Goal: Navigation & Orientation: Understand site structure

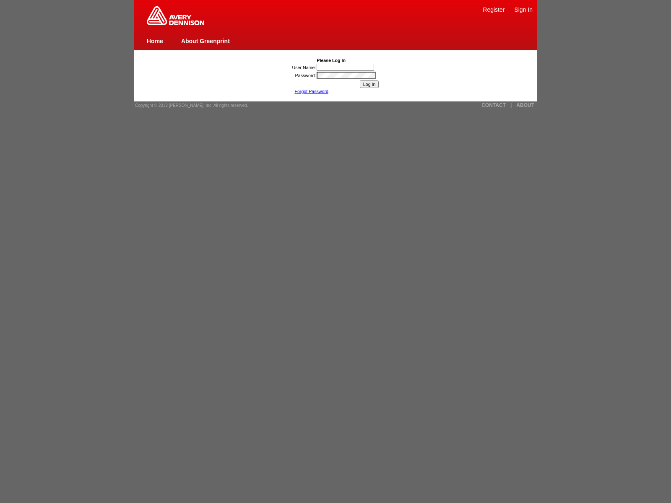
click at [525, 105] on link "ABOUT" at bounding box center [525, 105] width 18 height 6
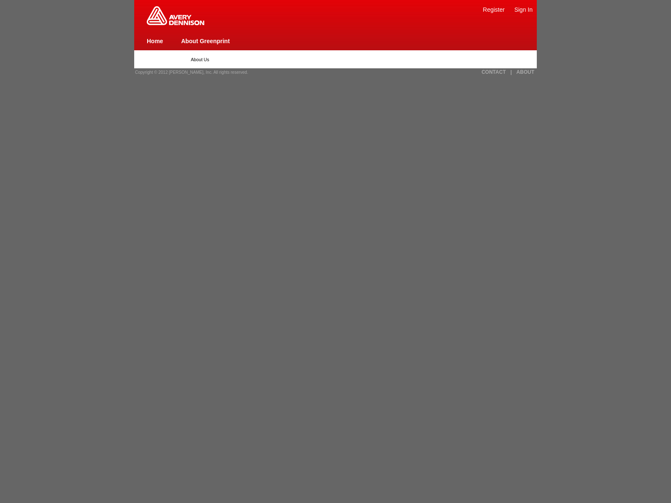
click at [155, 41] on link "Home" at bounding box center [155, 41] width 16 height 7
